Goal: Find specific page/section

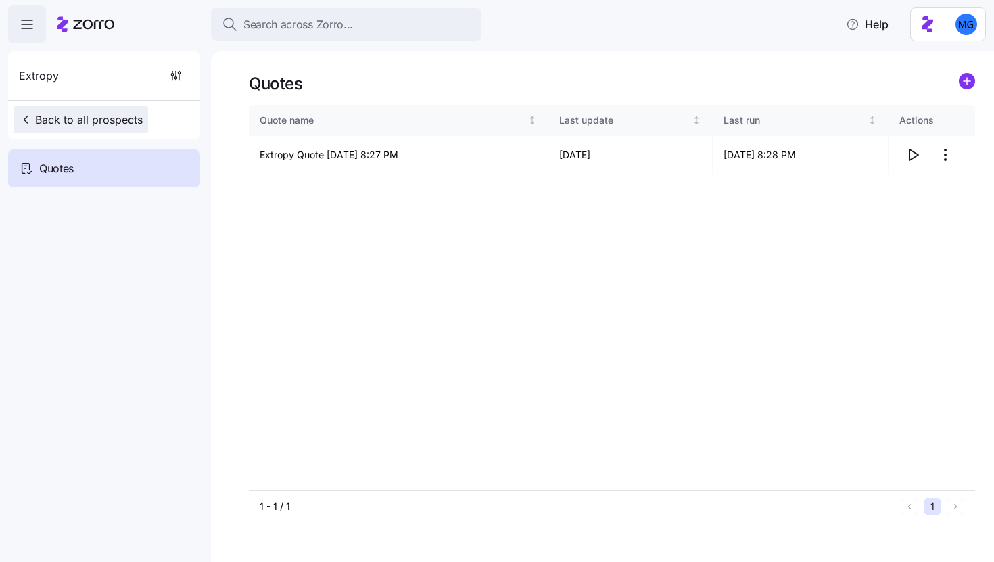
click at [111, 118] on span "Back to all prospects" at bounding box center [81, 120] width 124 height 16
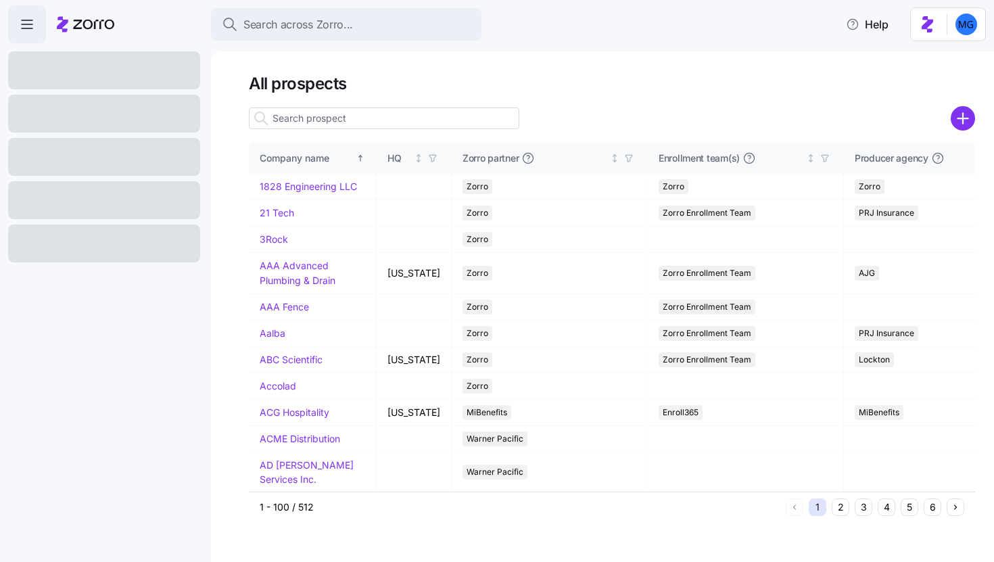
click at [436, 110] on input at bounding box center [384, 119] width 270 height 22
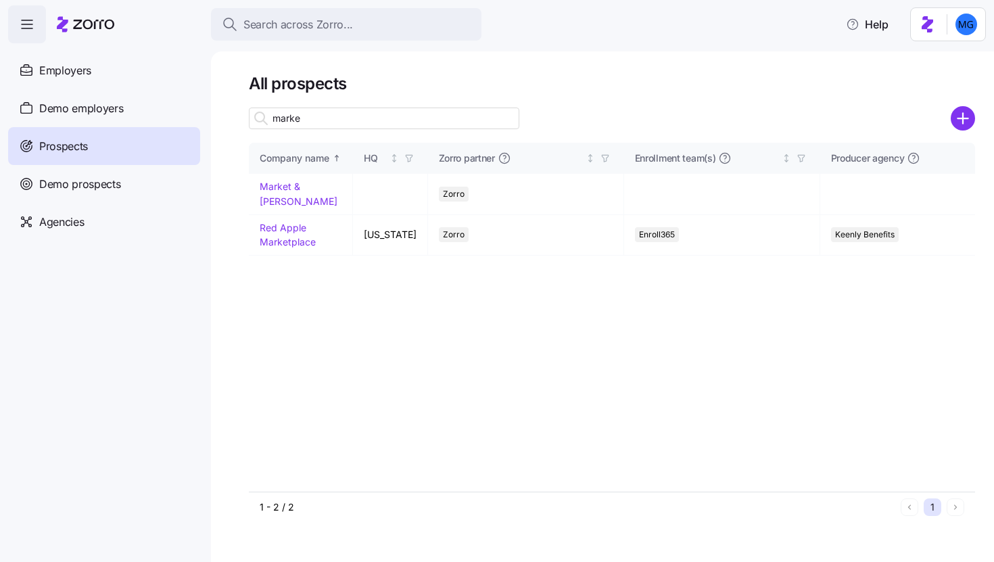
type input "marke"
click at [283, 189] on link "Market & [PERSON_NAME]" at bounding box center [299, 194] width 78 height 26
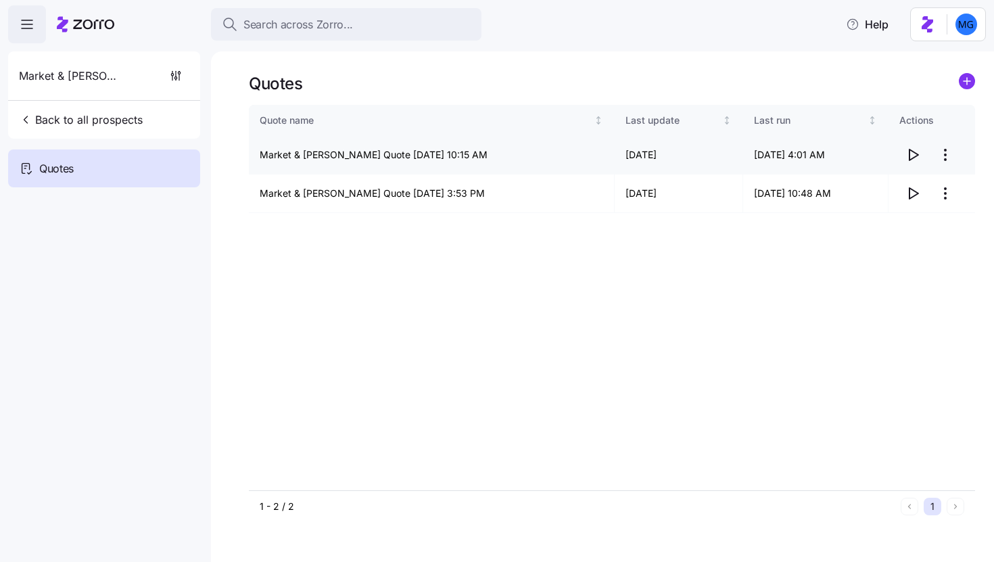
click at [911, 152] on icon "button" at bounding box center [913, 155] width 16 height 16
